Goal: Information Seeking & Learning: Learn about a topic

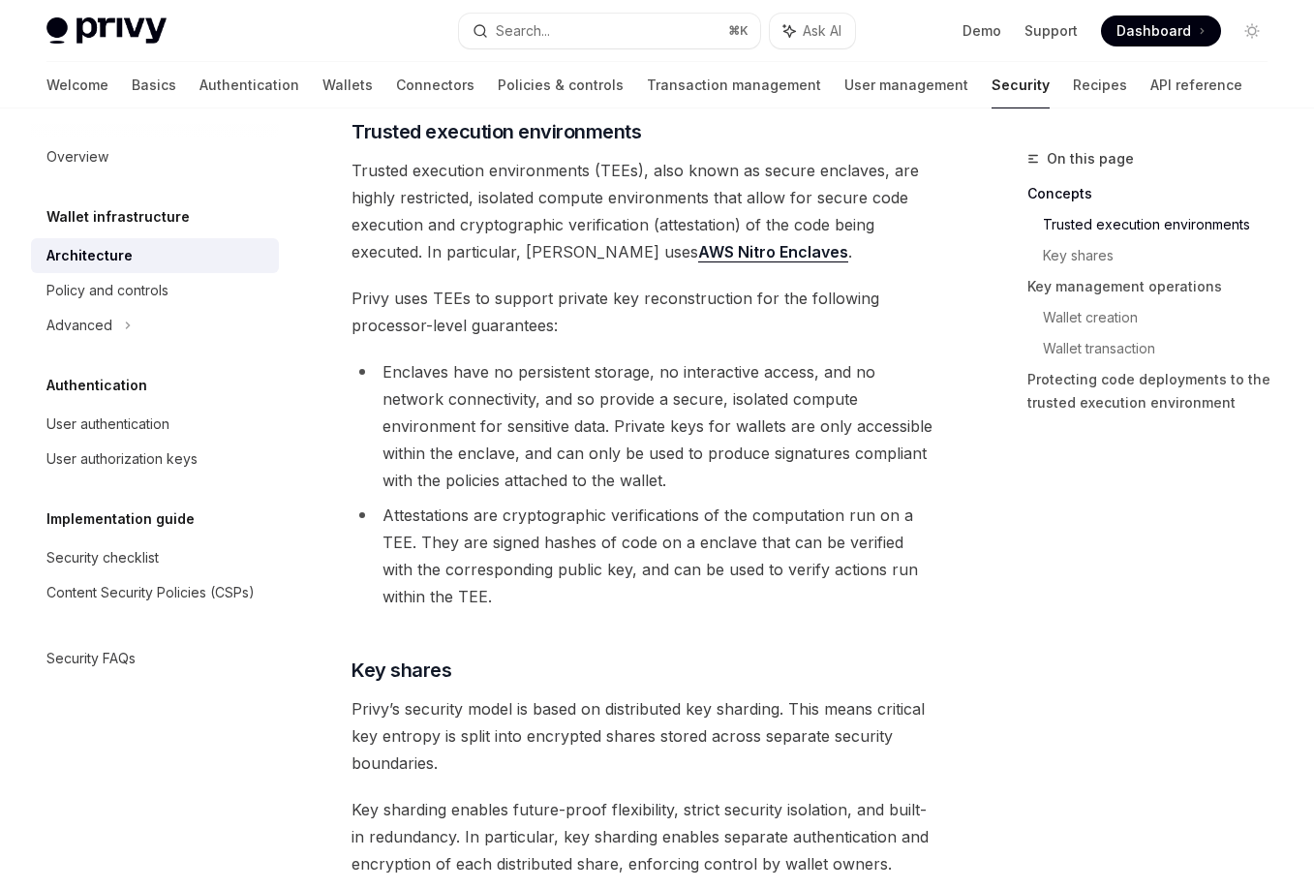
scroll to position [433, 0]
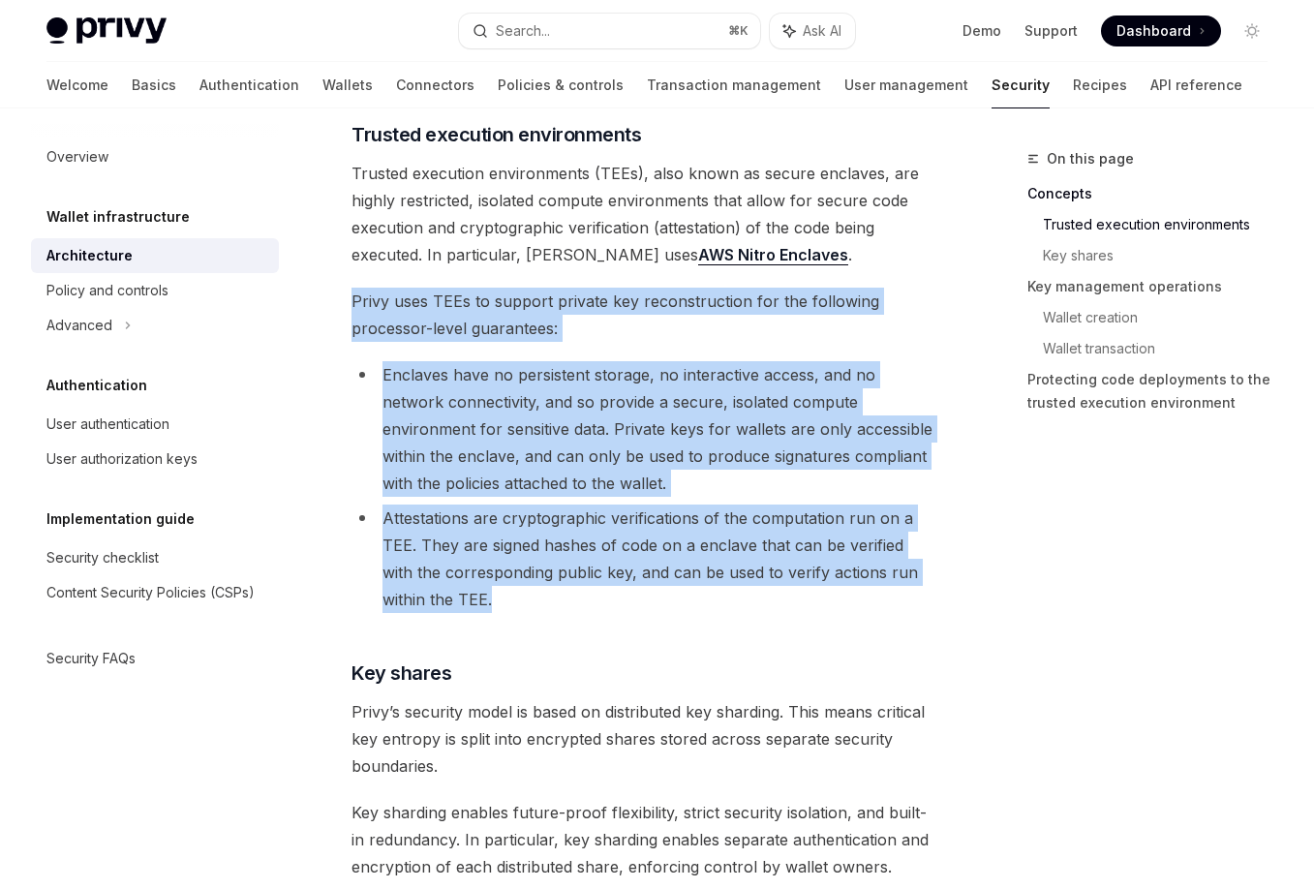
drag, startPoint x: 446, startPoint y: 271, endPoint x: 515, endPoint y: 607, distance: 343.0
click at [515, 607] on li "Attestations are cryptographic verifications of the computation run on a TEE. T…" at bounding box center [645, 559] width 587 height 108
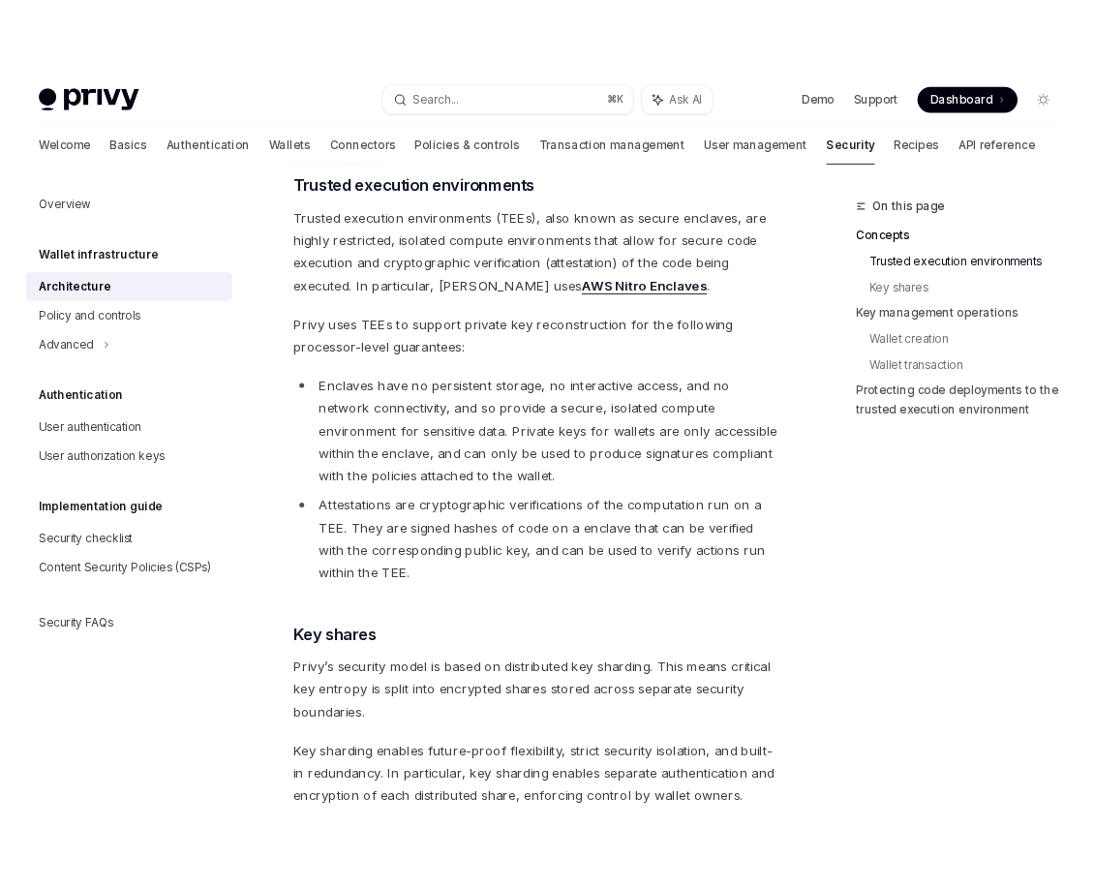
scroll to position [530, 0]
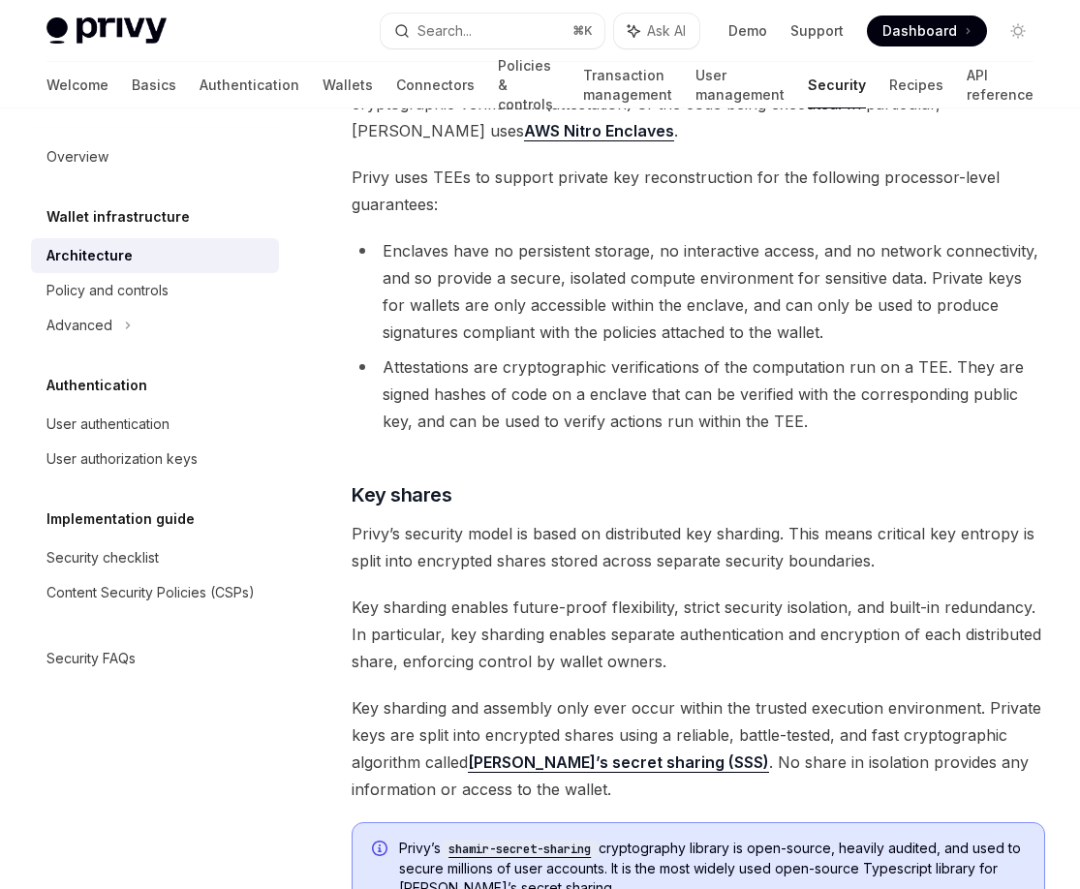
type textarea "*"
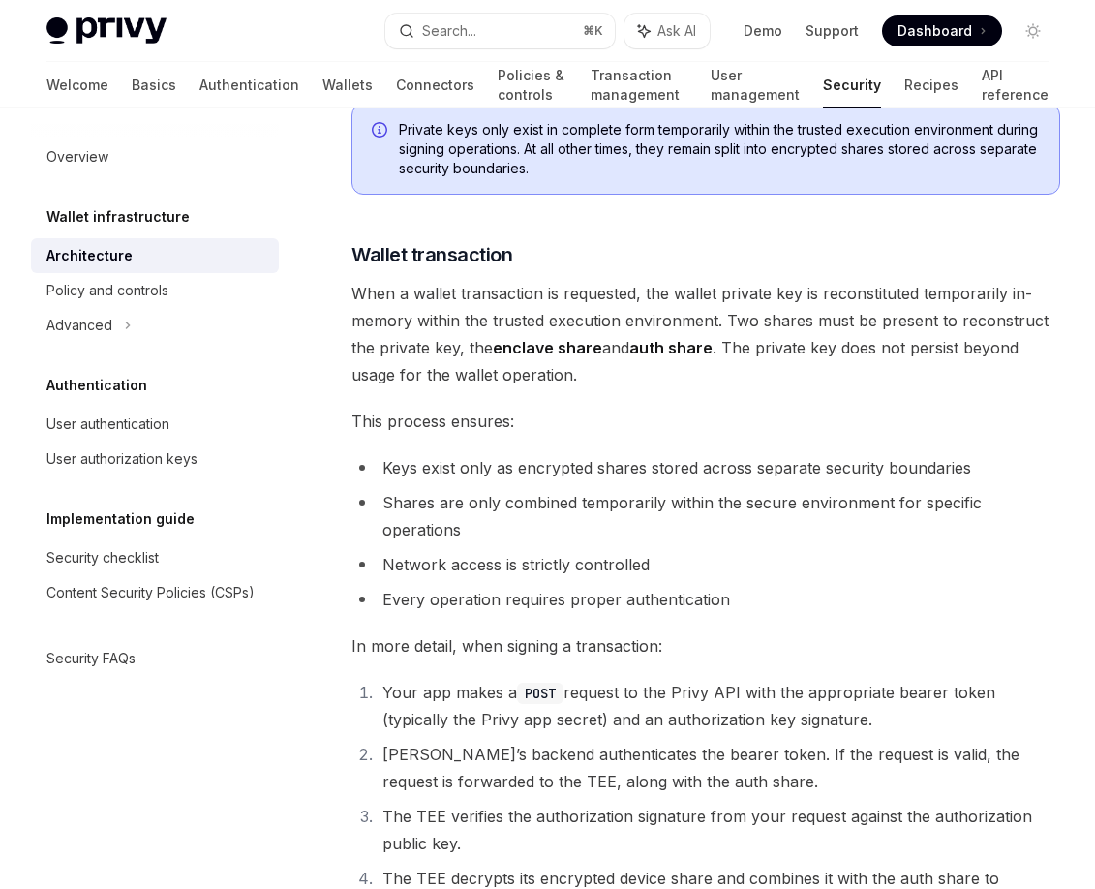
scroll to position [2656, 0]
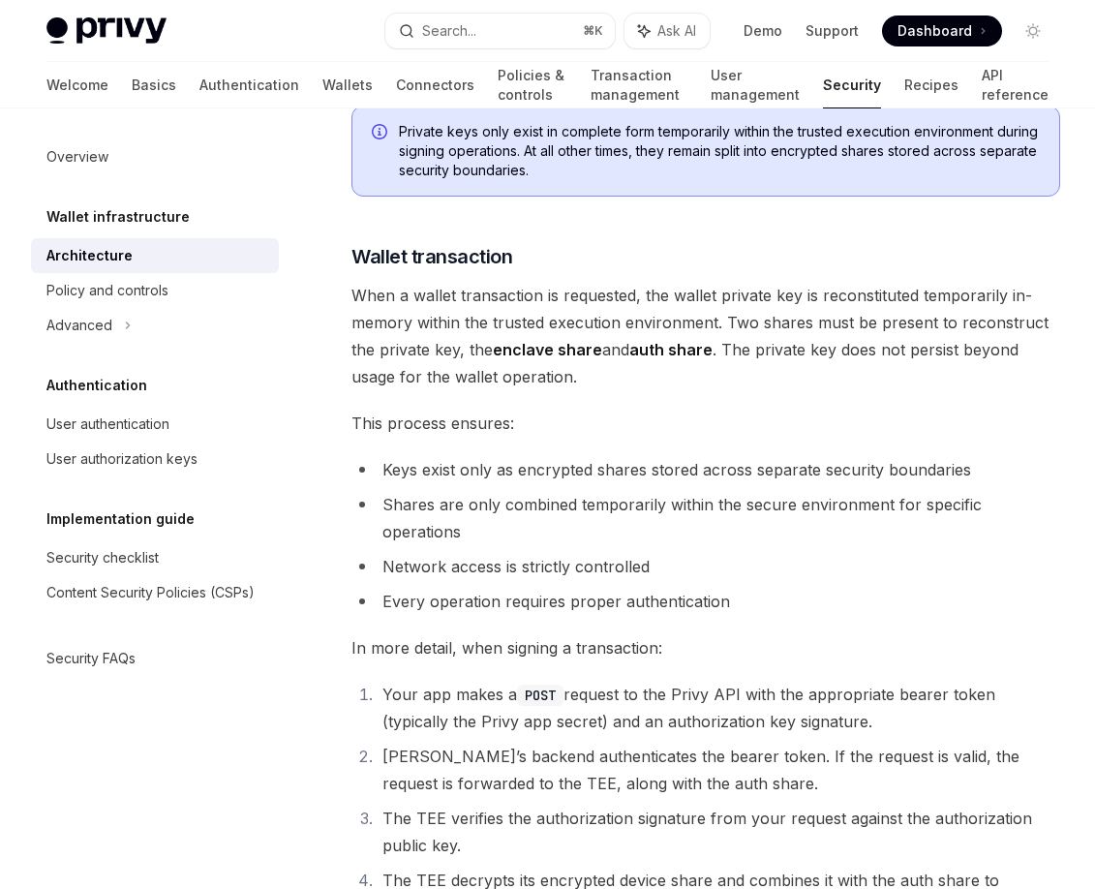
drag, startPoint x: 586, startPoint y: 215, endPoint x: 647, endPoint y: 416, distance: 210.5
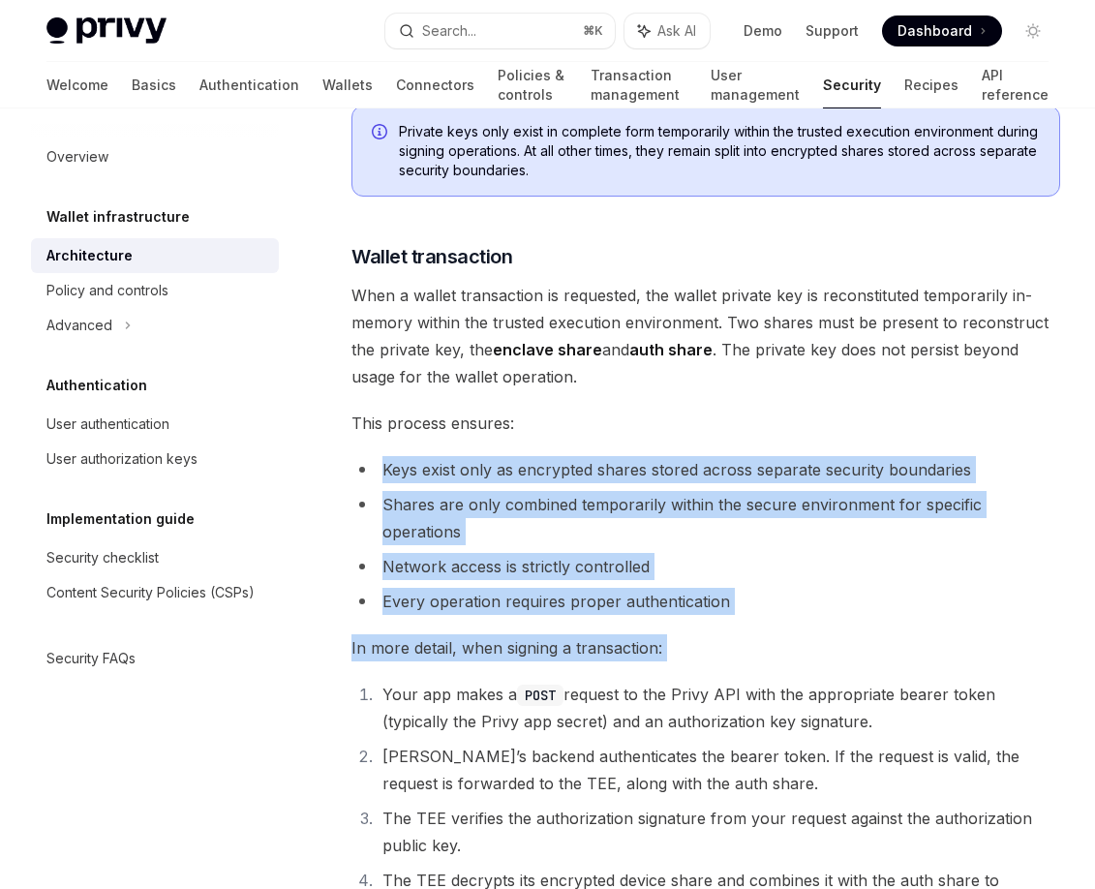
drag, startPoint x: 574, startPoint y: 452, endPoint x: 659, endPoint y: 623, distance: 190.1
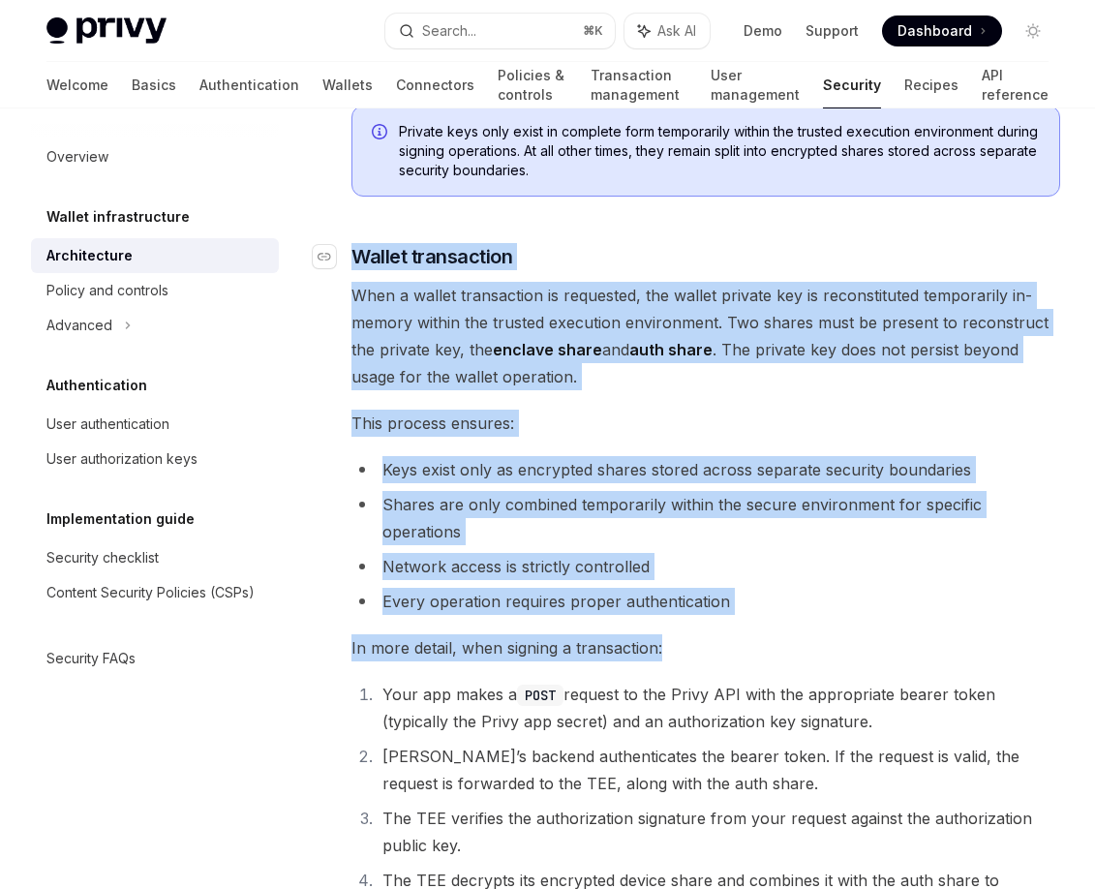
drag, startPoint x: 730, startPoint y: 594, endPoint x: 348, endPoint y: 217, distance: 536.9
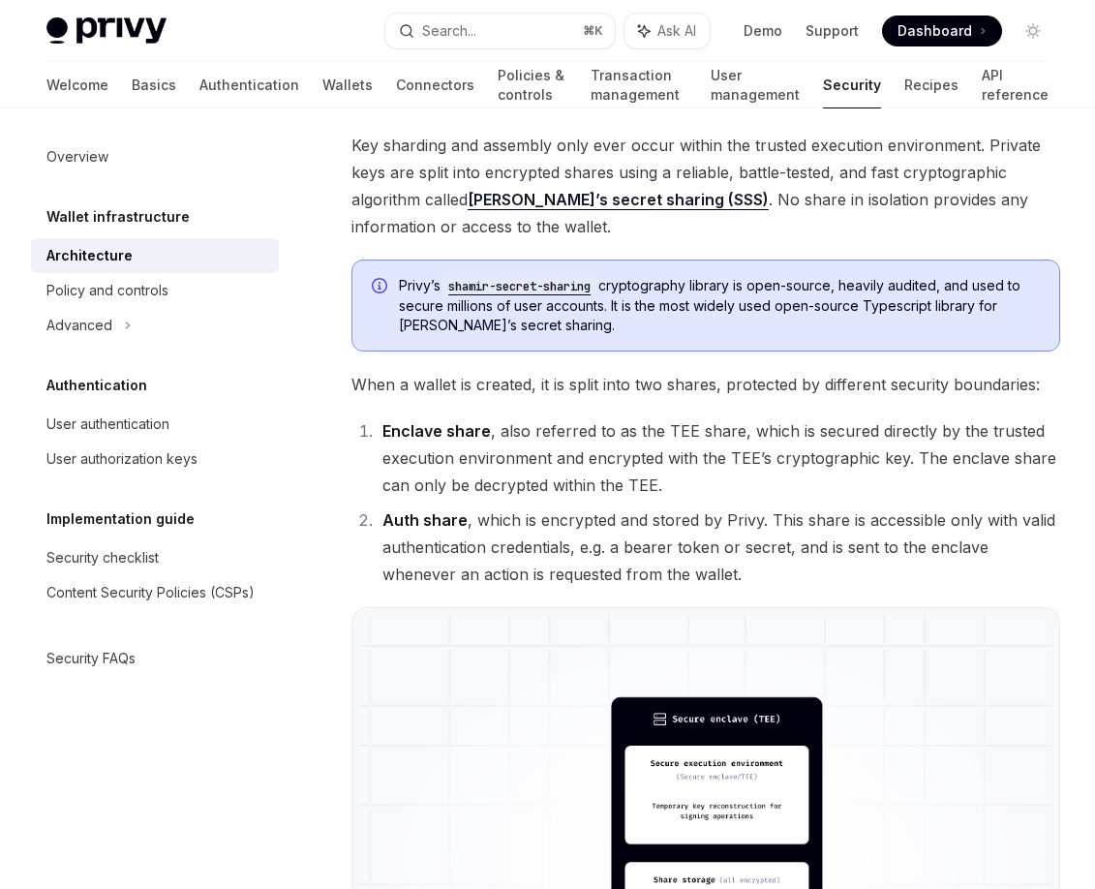
scroll to position [1062, 0]
